Goal: Task Accomplishment & Management: Manage account settings

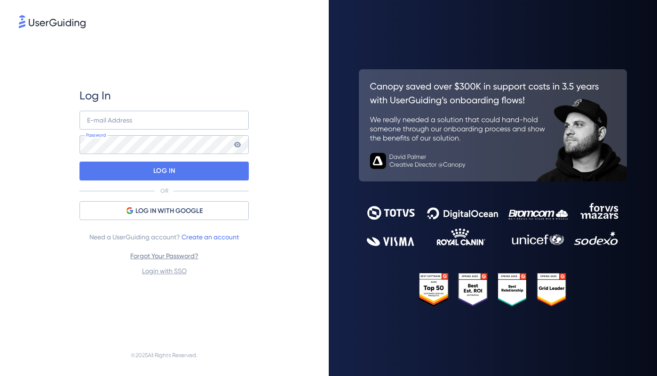
click at [192, 256] on link "Forgot Your Password?" at bounding box center [164, 256] width 68 height 8
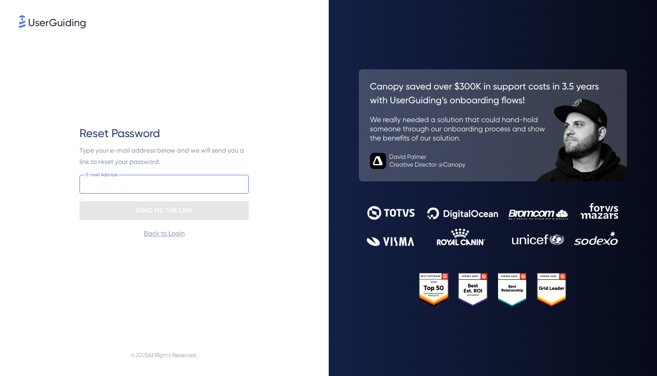
click at [147, 179] on input "email" at bounding box center [164, 184] width 169 height 19
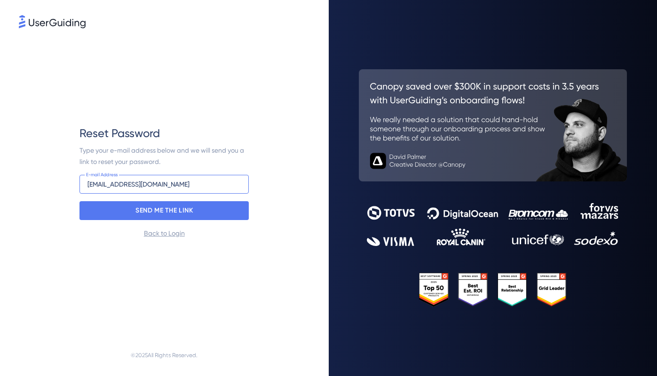
type input "[EMAIL_ADDRESS][DOMAIN_NAME]"
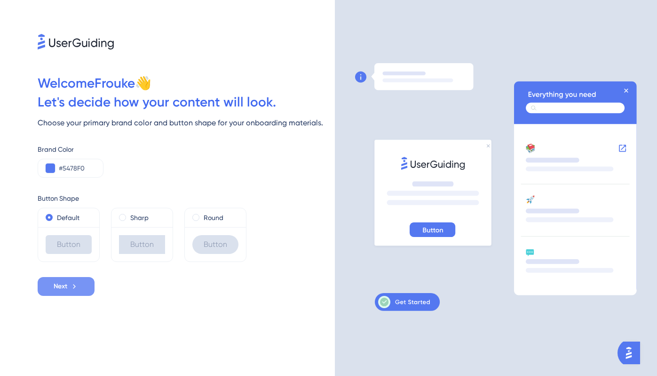
click at [66, 285] on span "Next" at bounding box center [61, 286] width 14 height 11
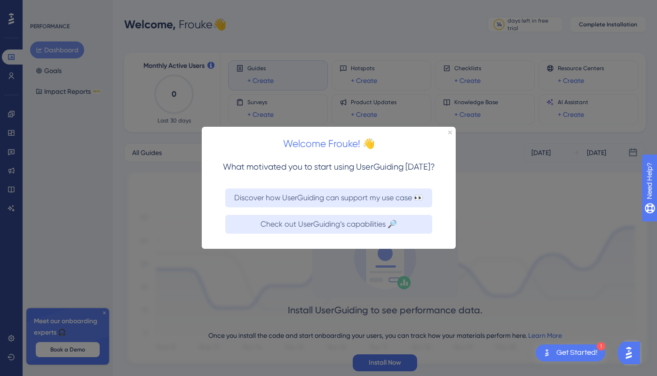
click at [447, 134] on div "Welcome Frouke! 👋" at bounding box center [328, 141] width 254 height 29
click at [451, 132] on icon "Close Preview" at bounding box center [450, 132] width 4 height 4
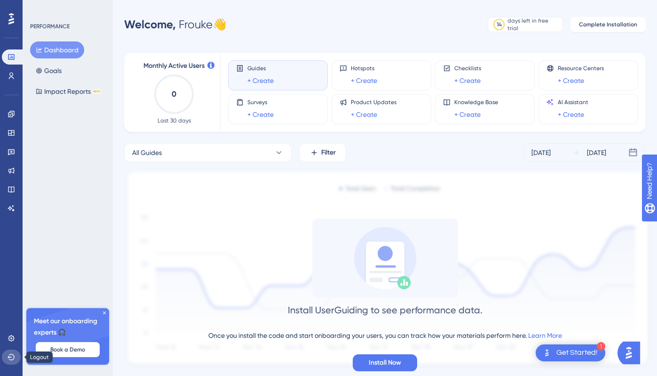
click at [10, 355] on icon at bounding box center [12, 357] width 8 height 8
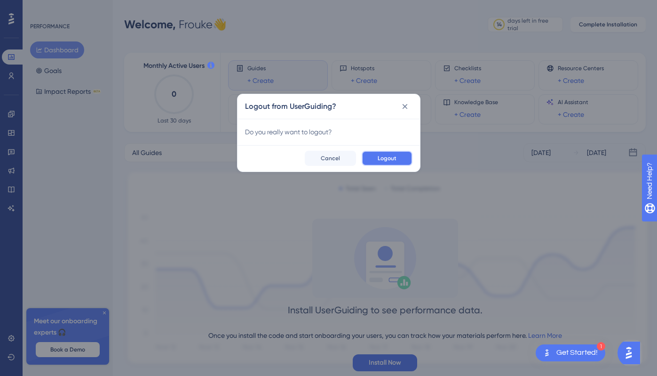
click at [382, 158] on span "Logout" at bounding box center [387, 158] width 19 height 8
